Goal: Information Seeking & Learning: Learn about a topic

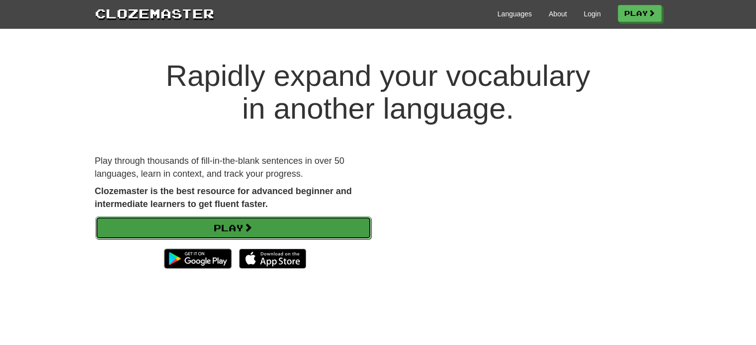
click at [286, 221] on link "Play" at bounding box center [233, 228] width 276 height 23
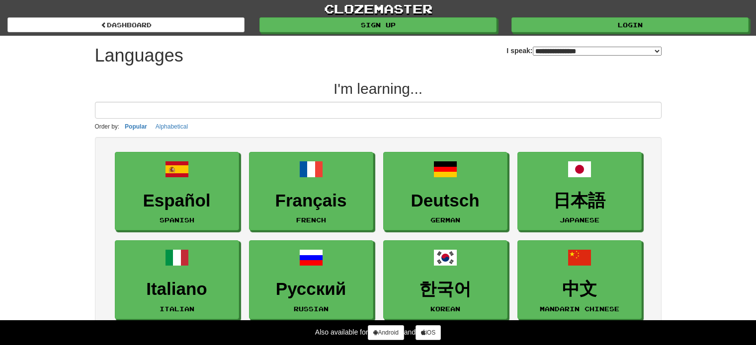
select select "*******"
click at [288, 110] on input at bounding box center [378, 110] width 567 height 17
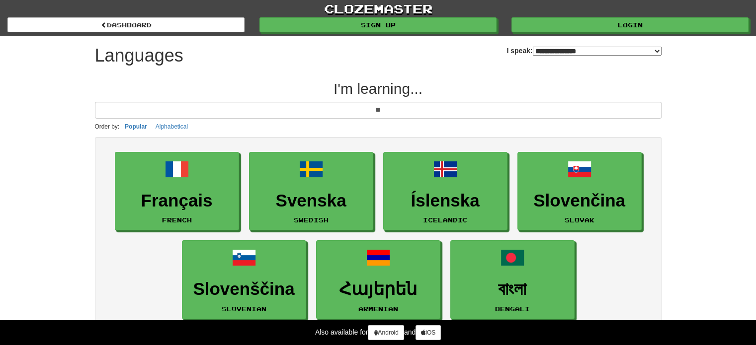
type input "*"
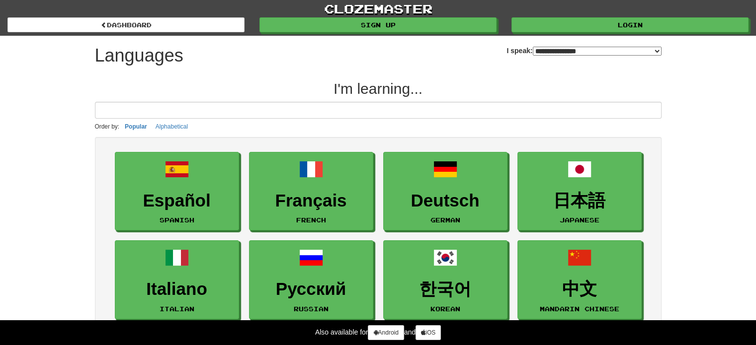
click at [577, 47] on select "**********" at bounding box center [597, 51] width 129 height 9
select select "**********"
click at [533, 47] on select "**********" at bounding box center [597, 51] width 129 height 9
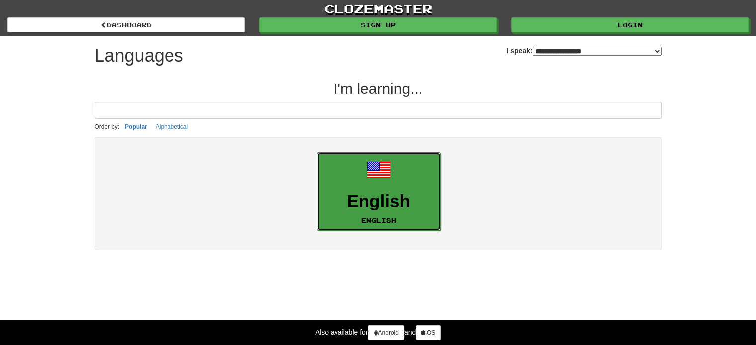
click at [361, 194] on h3 "English" at bounding box center [378, 201] width 113 height 19
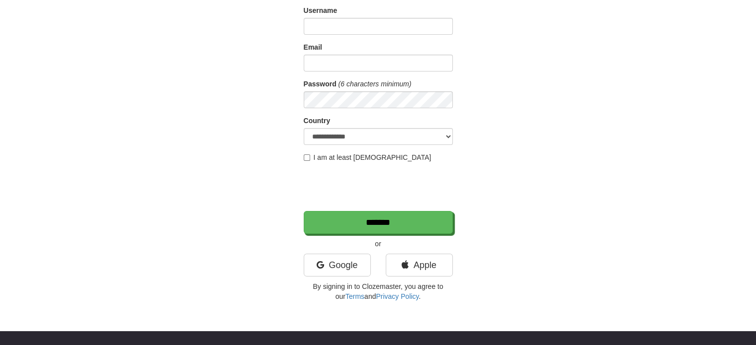
scroll to position [111, 0]
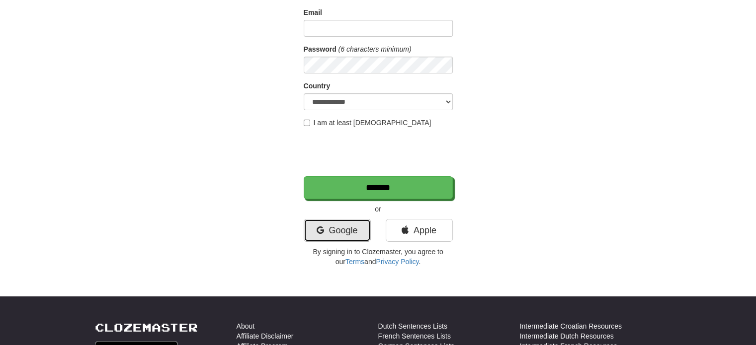
click at [346, 225] on link "Google" at bounding box center [337, 230] width 67 height 23
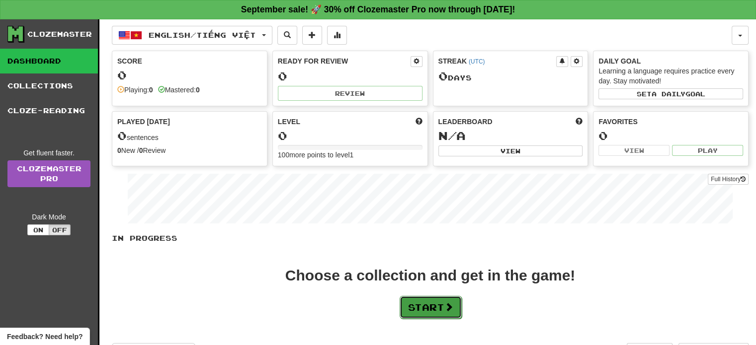
click at [426, 310] on button "Start" at bounding box center [431, 307] width 62 height 23
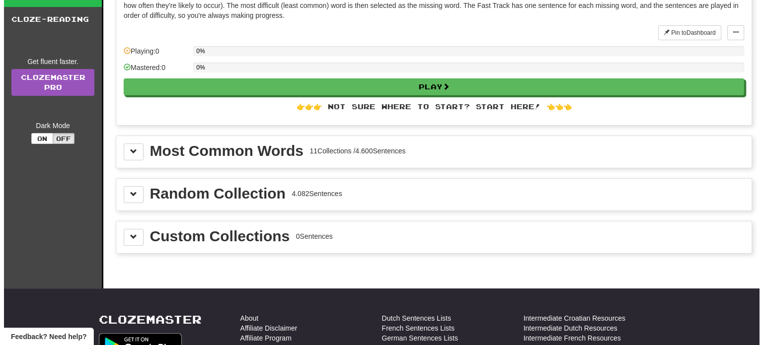
scroll to position [89, 0]
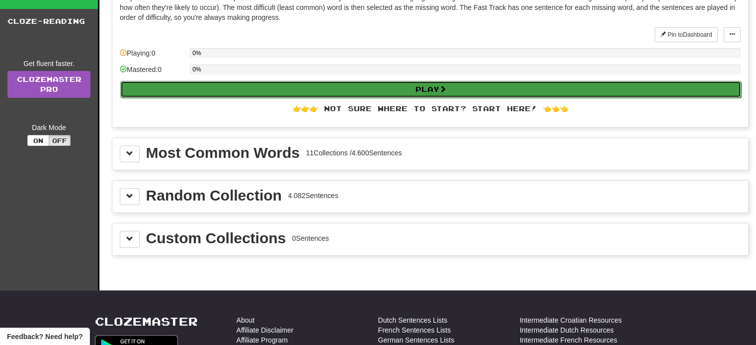
click at [425, 83] on button "Play" at bounding box center [430, 89] width 621 height 17
select select "**"
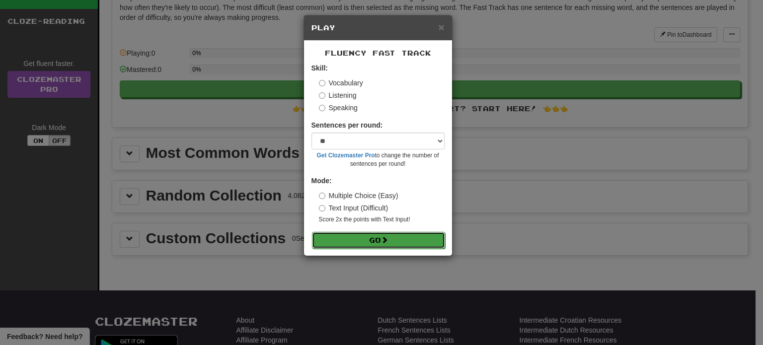
click at [352, 239] on button "Go" at bounding box center [378, 240] width 133 height 17
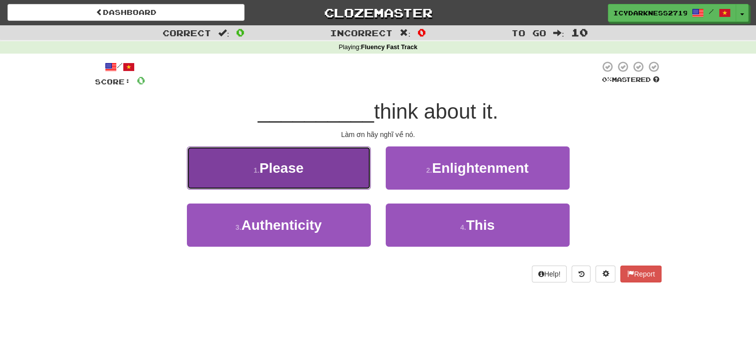
click at [324, 184] on button "1 . Please" at bounding box center [279, 168] width 184 height 43
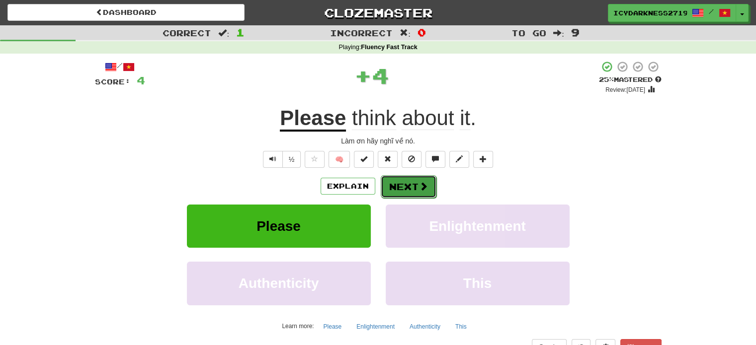
click at [428, 181] on button "Next" at bounding box center [409, 186] width 56 height 23
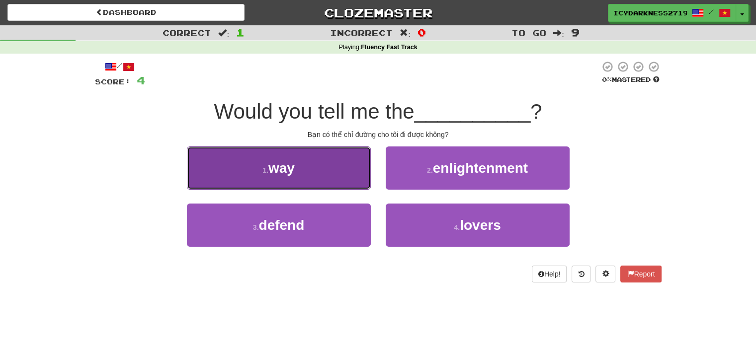
click at [329, 172] on button "1 . way" at bounding box center [279, 168] width 184 height 43
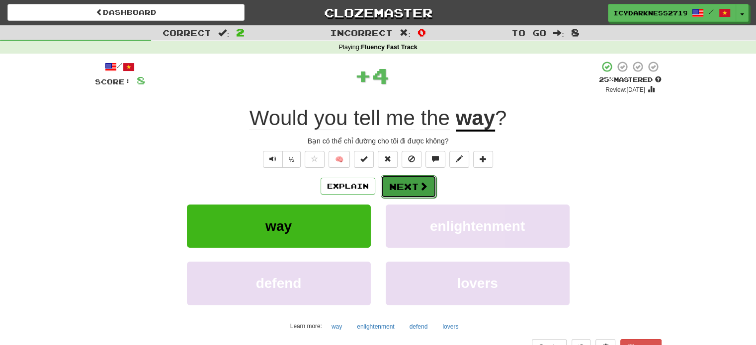
click at [395, 188] on button "Next" at bounding box center [409, 186] width 56 height 23
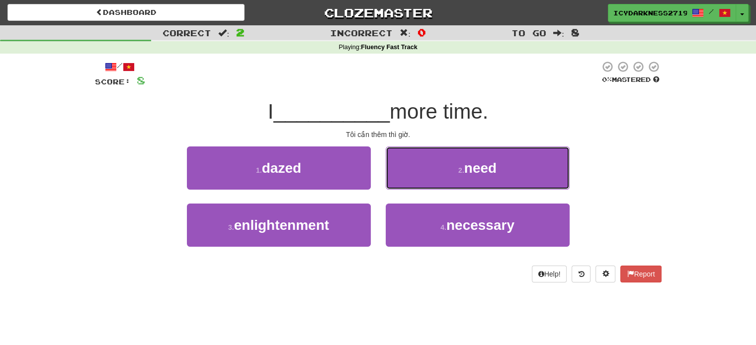
click at [395, 188] on button "2 . need" at bounding box center [478, 168] width 184 height 43
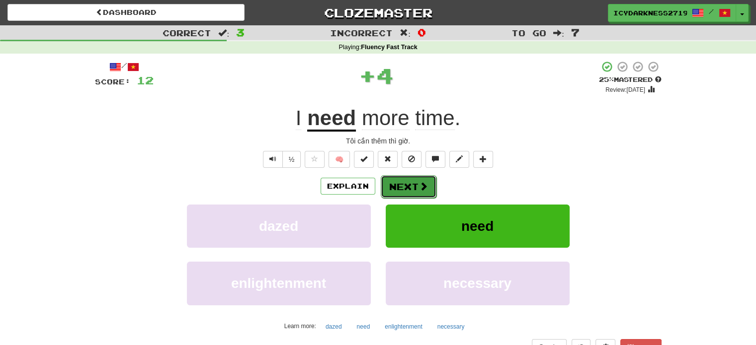
click at [404, 187] on button "Next" at bounding box center [409, 186] width 56 height 23
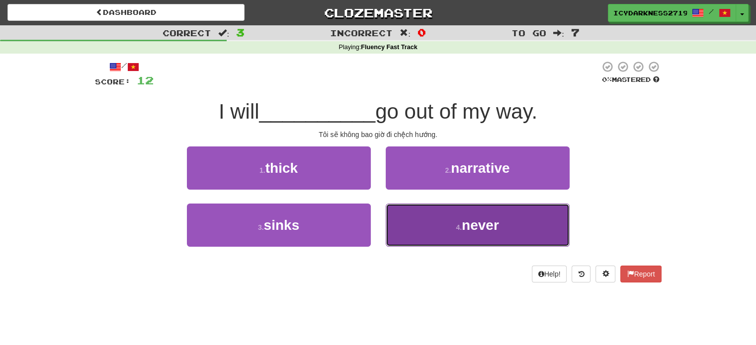
click at [462, 238] on button "4 . never" at bounding box center [478, 225] width 184 height 43
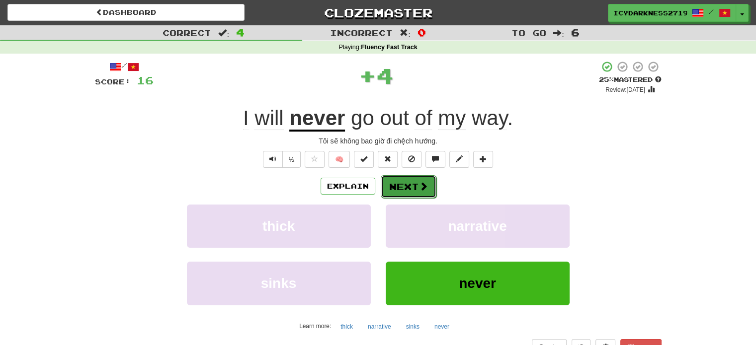
click at [412, 185] on button "Next" at bounding box center [409, 186] width 56 height 23
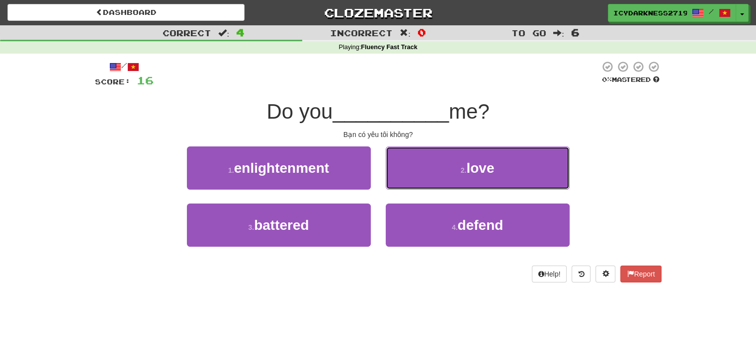
click at [412, 185] on button "2 . love" at bounding box center [478, 168] width 184 height 43
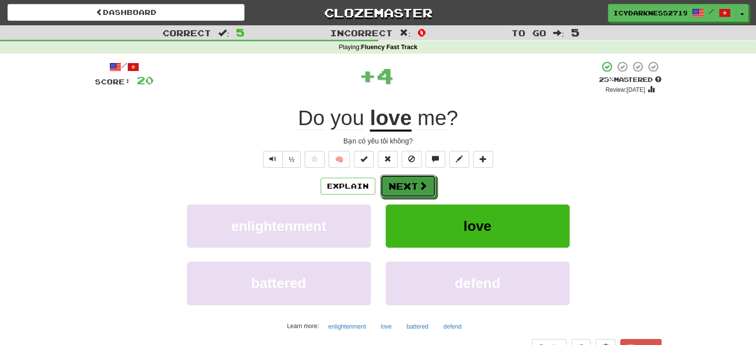
click at [412, 185] on button "Next" at bounding box center [408, 186] width 56 height 23
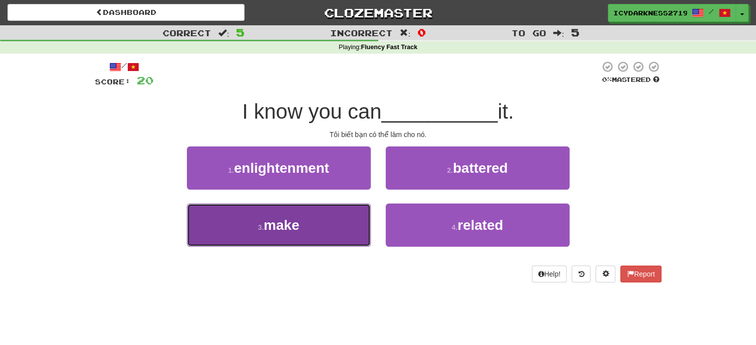
click at [360, 227] on button "3 . make" at bounding box center [279, 225] width 184 height 43
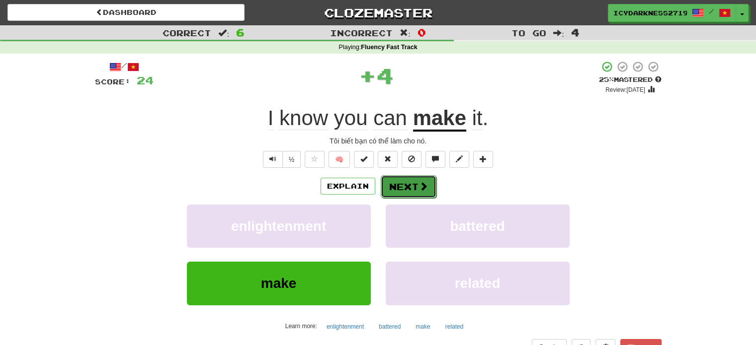
click at [425, 182] on span at bounding box center [423, 186] width 9 height 9
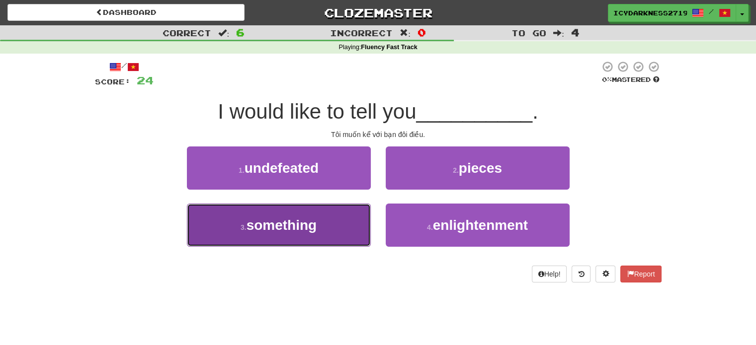
click at [294, 231] on span "something" at bounding box center [281, 225] width 71 height 15
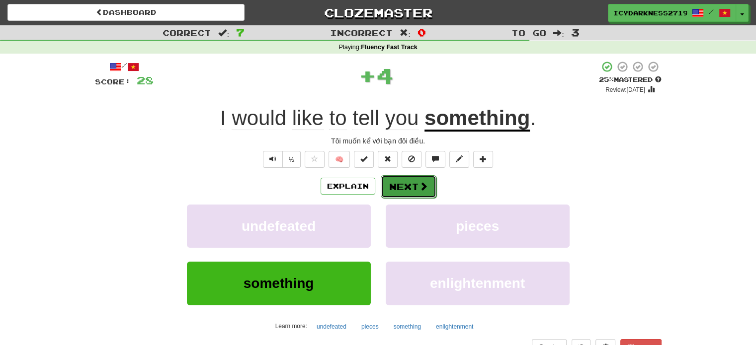
click at [398, 180] on button "Next" at bounding box center [409, 186] width 56 height 23
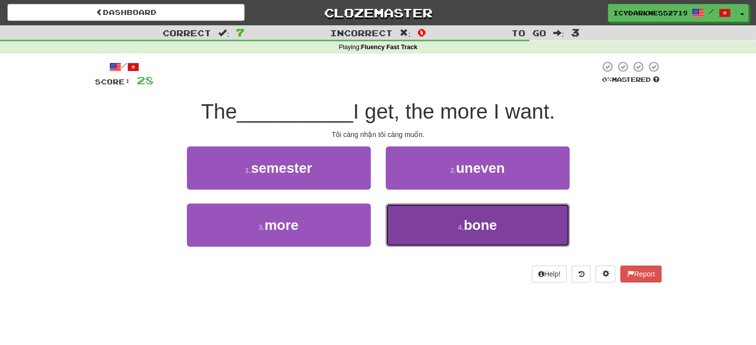
click at [438, 231] on button "4 . bone" at bounding box center [478, 225] width 184 height 43
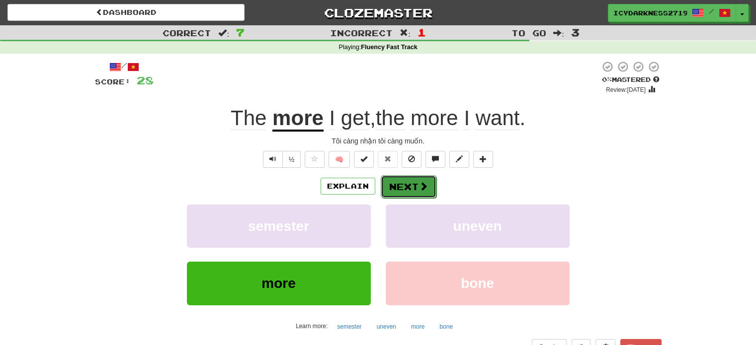
click at [399, 185] on button "Next" at bounding box center [409, 186] width 56 height 23
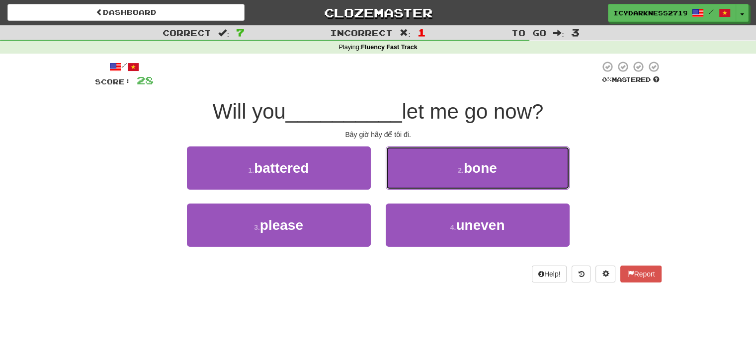
click at [399, 185] on button "2 . bone" at bounding box center [478, 168] width 184 height 43
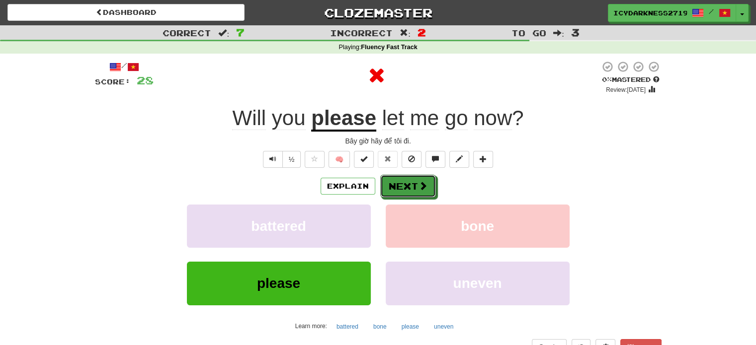
click at [399, 185] on button "Next" at bounding box center [408, 186] width 56 height 23
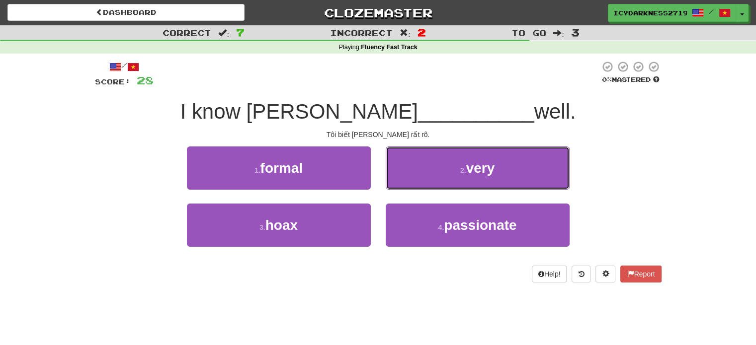
click at [399, 185] on button "2 . very" at bounding box center [478, 168] width 184 height 43
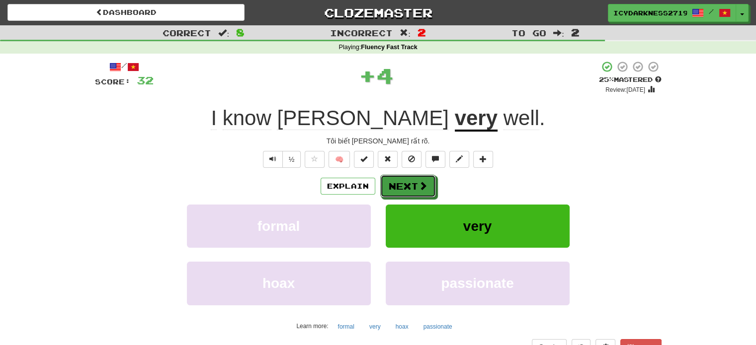
click at [399, 185] on button "Next" at bounding box center [408, 186] width 56 height 23
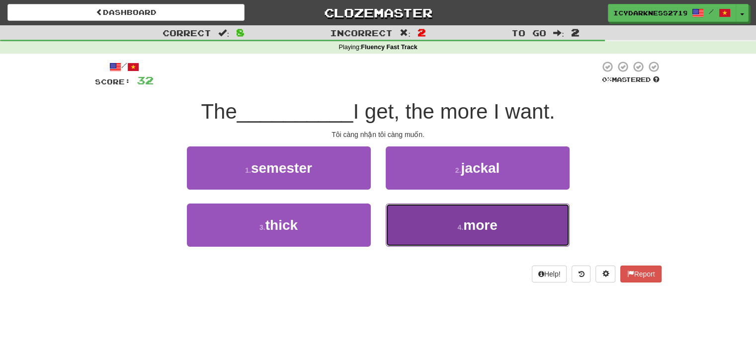
click at [446, 226] on button "4 . more" at bounding box center [478, 225] width 184 height 43
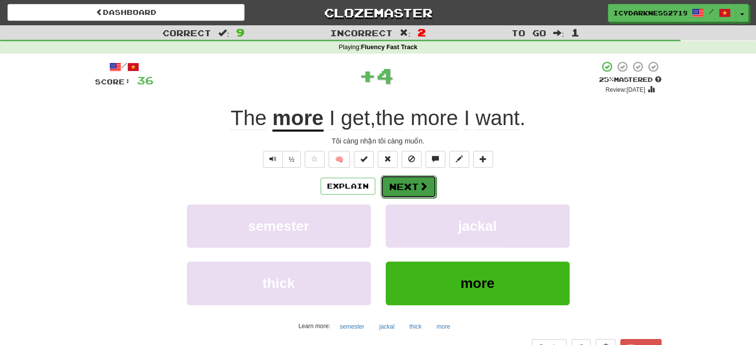
click at [386, 179] on button "Next" at bounding box center [409, 186] width 56 height 23
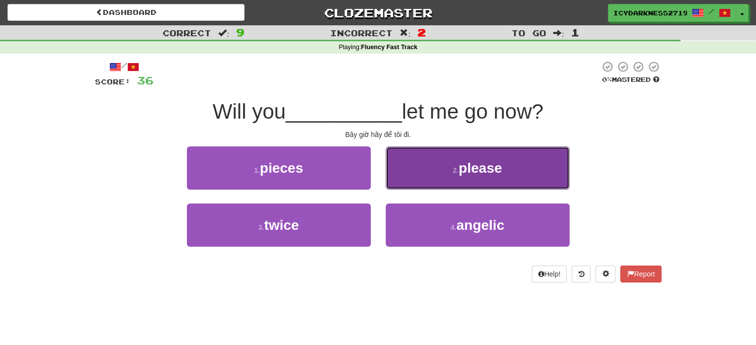
click at [437, 189] on button "2 . please" at bounding box center [478, 168] width 184 height 43
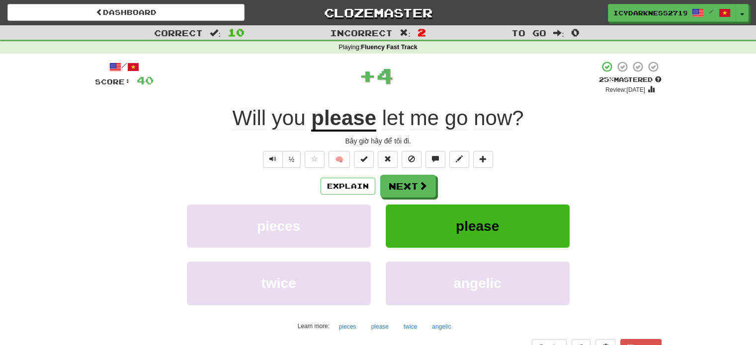
click at [437, 189] on div "Explain Next" at bounding box center [378, 186] width 567 height 23
click at [406, 183] on button "Next" at bounding box center [409, 186] width 56 height 23
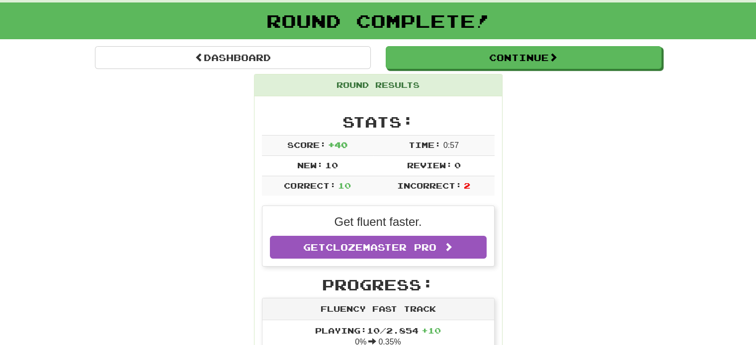
scroll to position [52, 0]
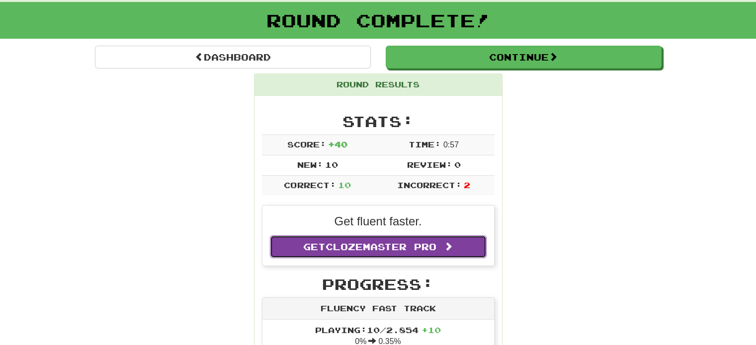
click at [406, 249] on span "Clozemaster Pro" at bounding box center [380, 247] width 111 height 11
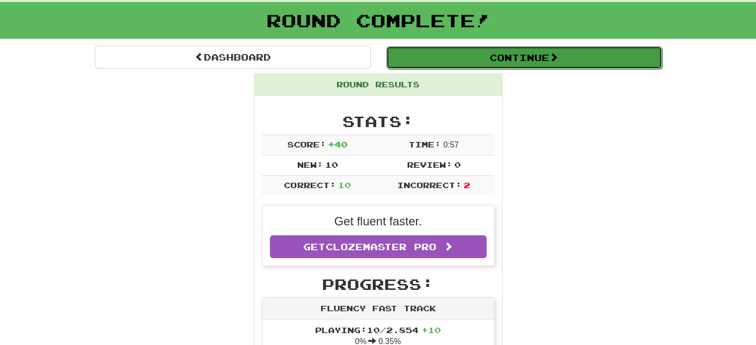
click at [493, 62] on button "Continue" at bounding box center [524, 57] width 276 height 23
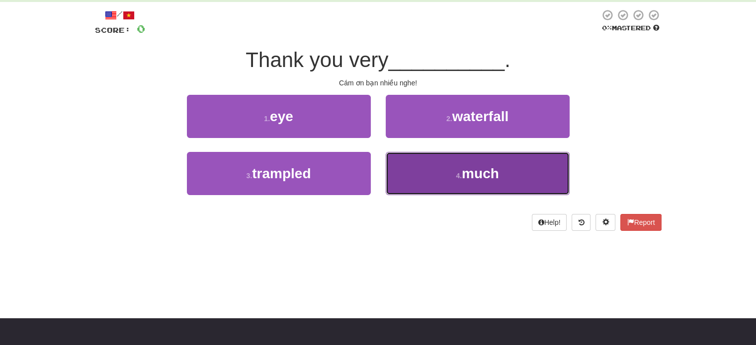
click at [474, 186] on button "4 . much" at bounding box center [478, 173] width 184 height 43
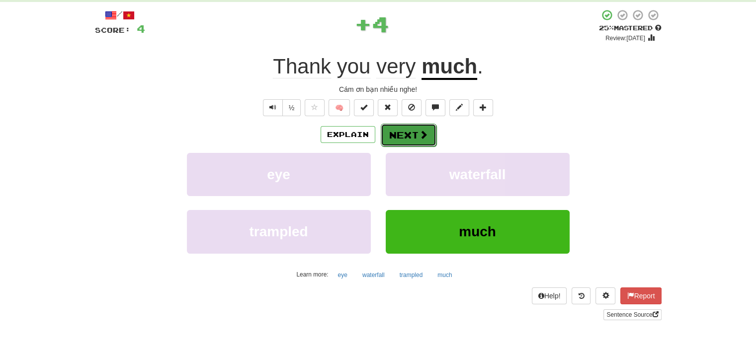
click at [415, 144] on button "Next" at bounding box center [409, 135] width 56 height 23
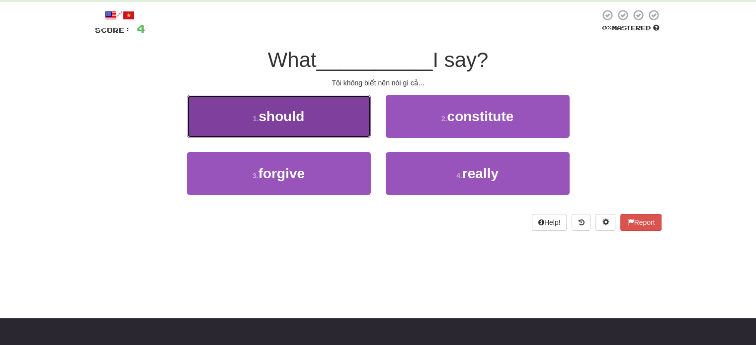
click at [298, 123] on span "should" at bounding box center [281, 116] width 46 height 15
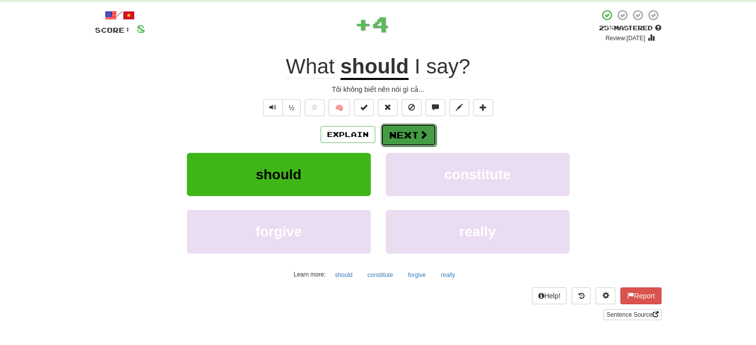
click at [419, 128] on button "Next" at bounding box center [409, 135] width 56 height 23
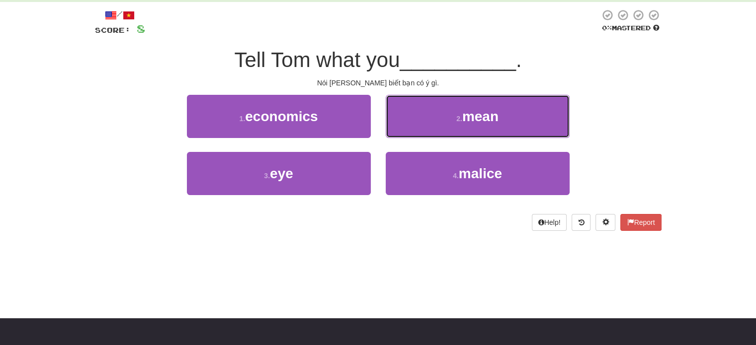
click at [419, 128] on button "2 . mean" at bounding box center [478, 116] width 184 height 43
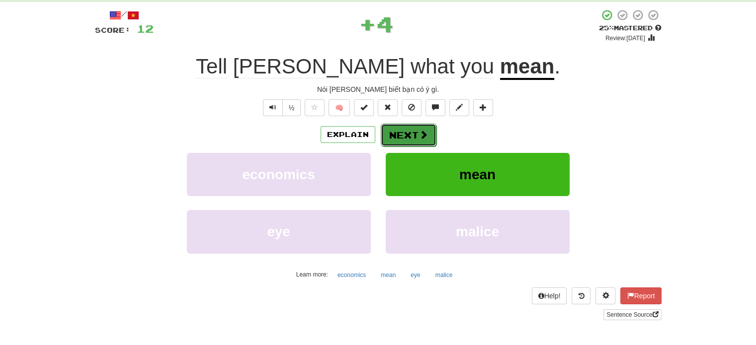
click at [419, 128] on button "Next" at bounding box center [409, 135] width 56 height 23
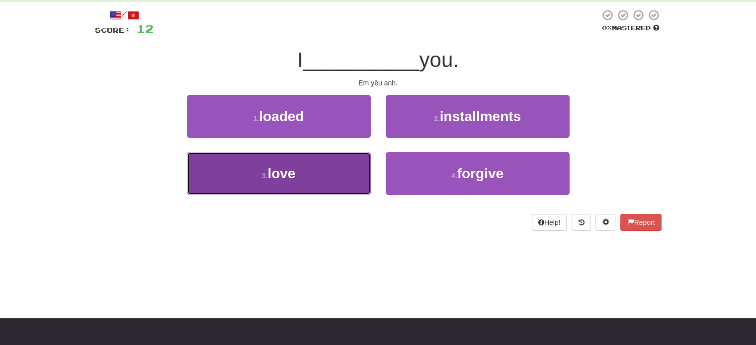
click at [328, 154] on button "3 . love" at bounding box center [279, 173] width 184 height 43
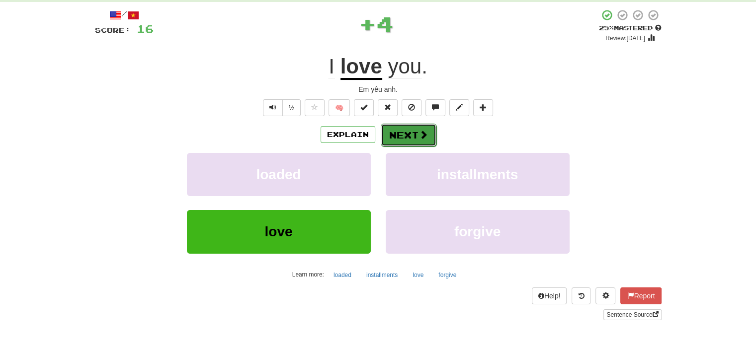
click at [398, 139] on button "Next" at bounding box center [409, 135] width 56 height 23
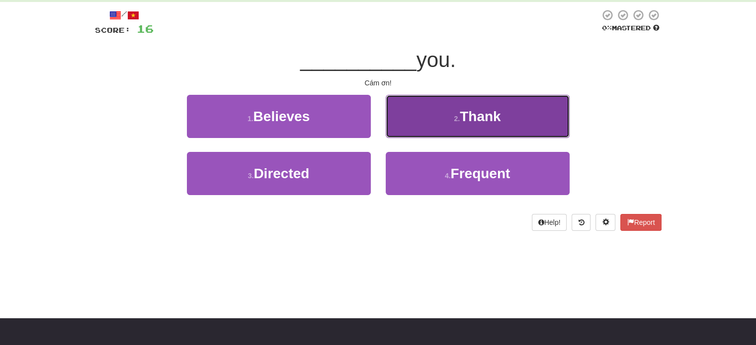
click at [439, 106] on button "2 . Thank" at bounding box center [478, 116] width 184 height 43
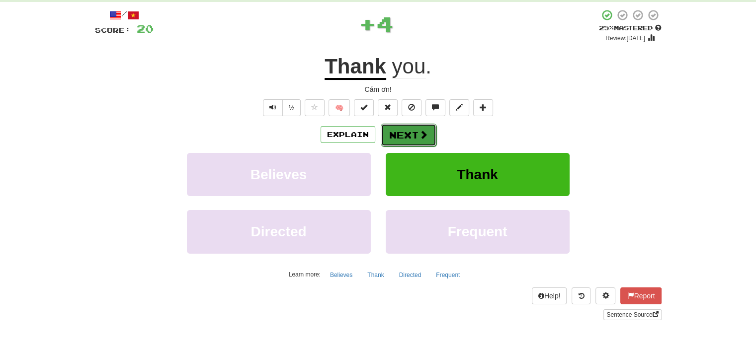
click at [417, 139] on button "Next" at bounding box center [409, 135] width 56 height 23
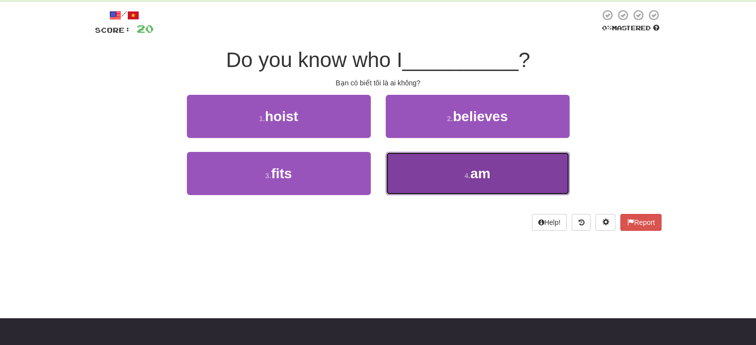
click at [411, 176] on button "4 . am" at bounding box center [478, 173] width 184 height 43
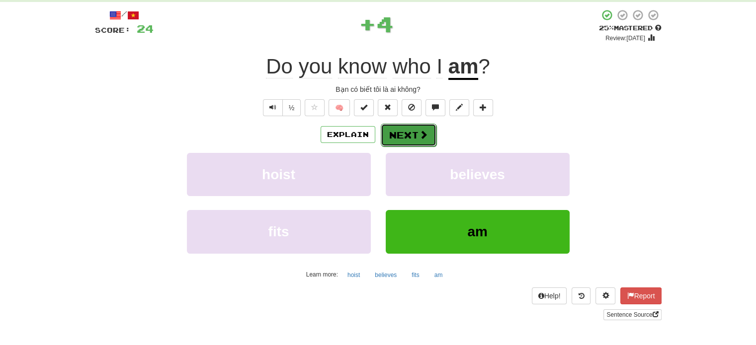
click at [422, 128] on button "Next" at bounding box center [409, 135] width 56 height 23
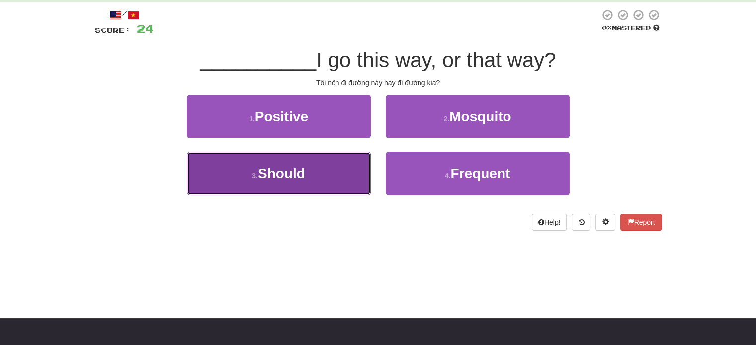
click at [354, 166] on button "3 . Should" at bounding box center [279, 173] width 184 height 43
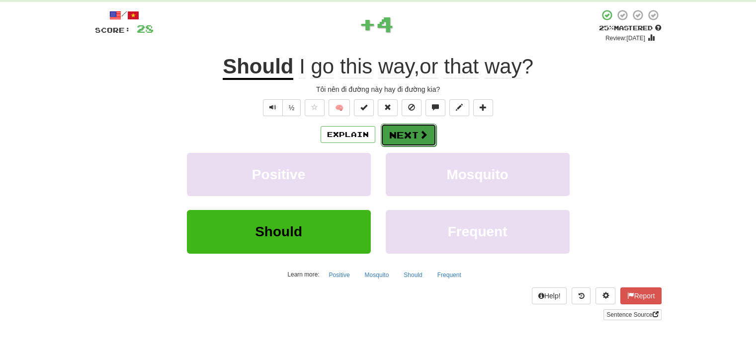
click at [408, 137] on button "Next" at bounding box center [409, 135] width 56 height 23
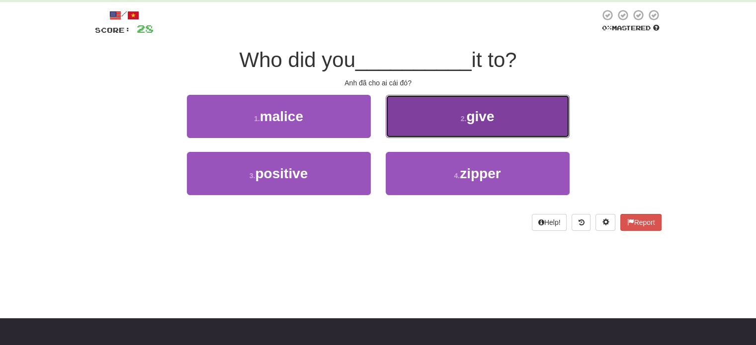
click at [457, 131] on button "2 . give" at bounding box center [478, 116] width 184 height 43
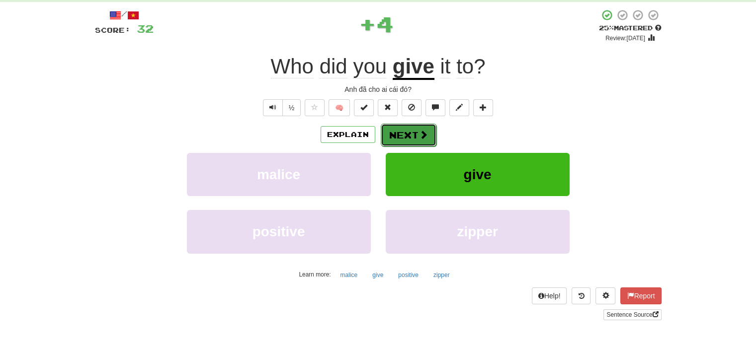
click at [425, 136] on span at bounding box center [423, 134] width 9 height 9
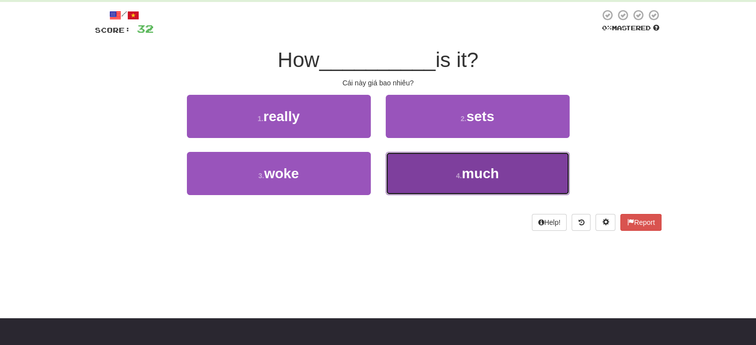
click at [414, 168] on button "4 . much" at bounding box center [478, 173] width 184 height 43
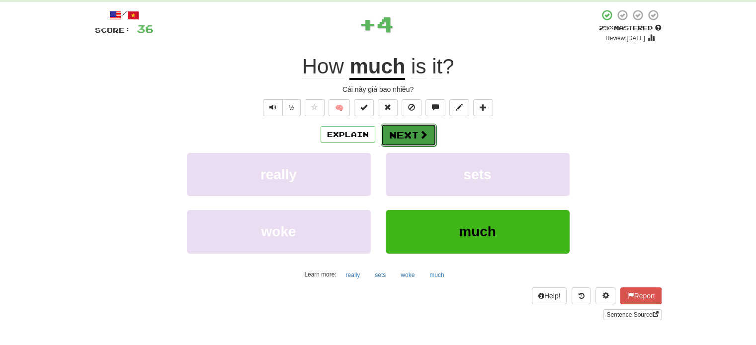
click at [416, 138] on button "Next" at bounding box center [409, 135] width 56 height 23
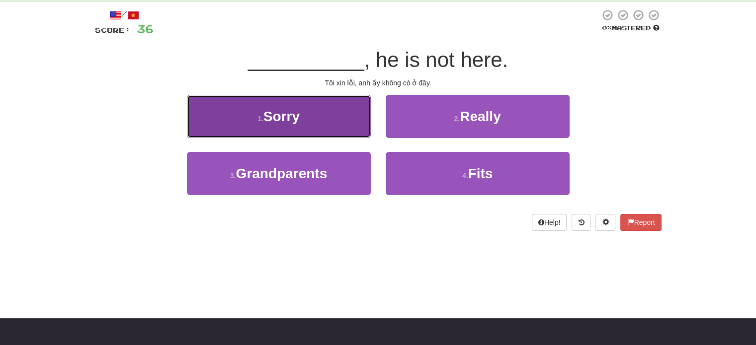
click at [336, 109] on button "1 . Sorry" at bounding box center [279, 116] width 184 height 43
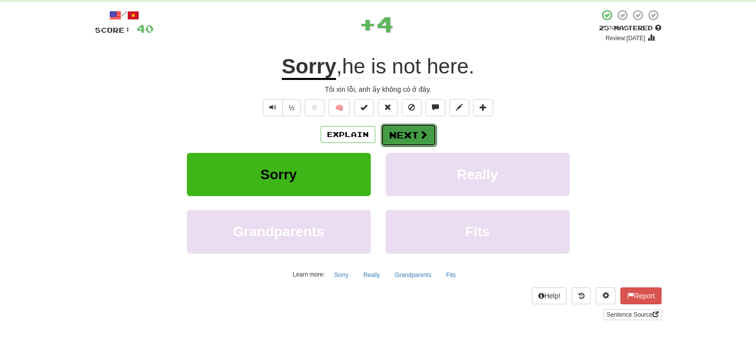
click at [402, 131] on button "Next" at bounding box center [409, 135] width 56 height 23
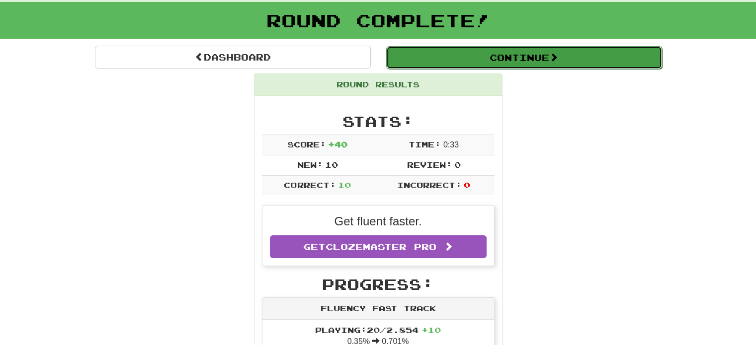
click at [503, 50] on button "Continue" at bounding box center [524, 57] width 276 height 23
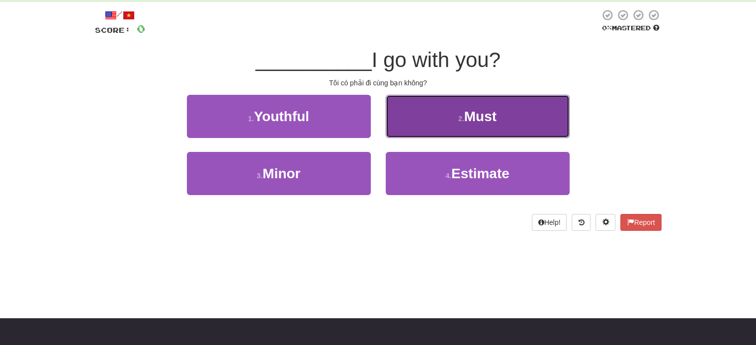
click at [421, 111] on button "2 . Must" at bounding box center [478, 116] width 184 height 43
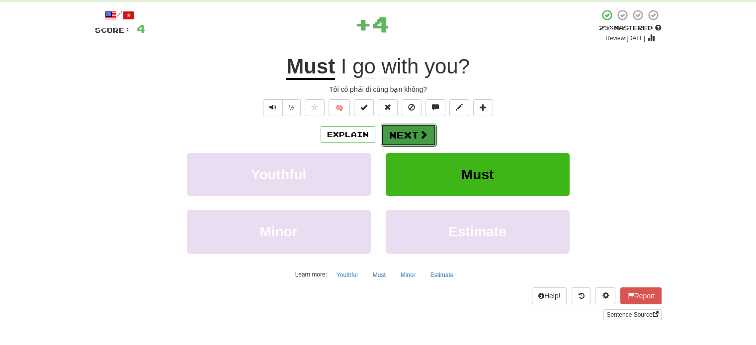
click at [422, 133] on span at bounding box center [423, 134] width 9 height 9
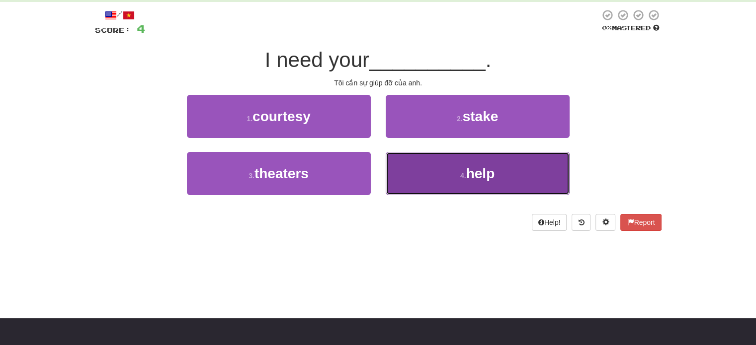
click at [416, 183] on button "4 . help" at bounding box center [478, 173] width 184 height 43
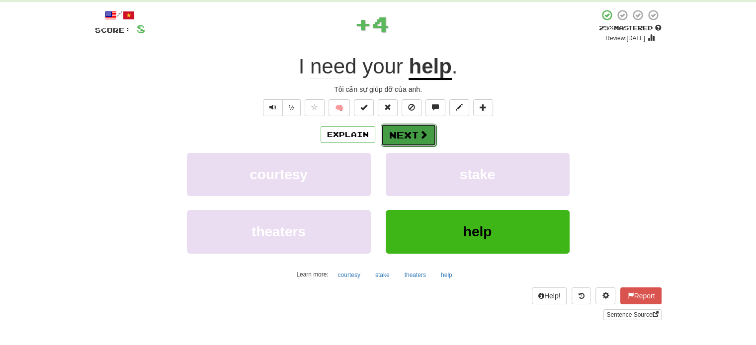
click at [410, 139] on button "Next" at bounding box center [409, 135] width 56 height 23
